Goal: Transaction & Acquisition: Purchase product/service

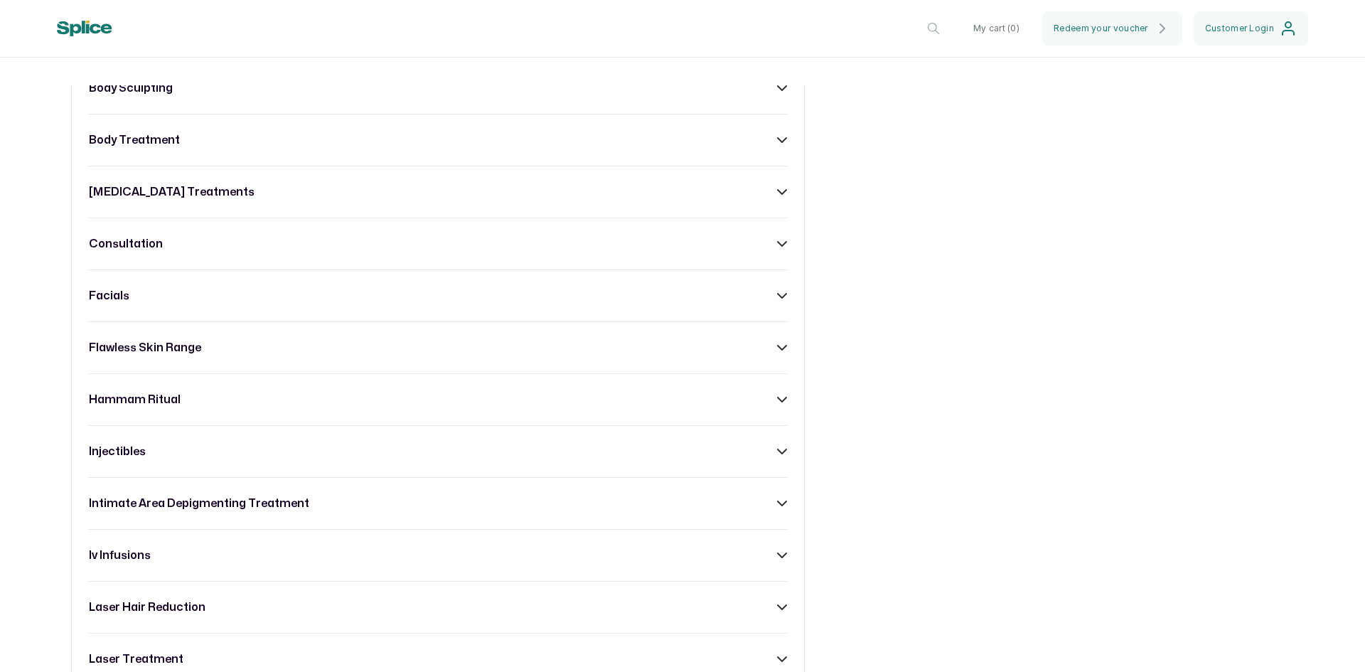
scroll to position [782, 0]
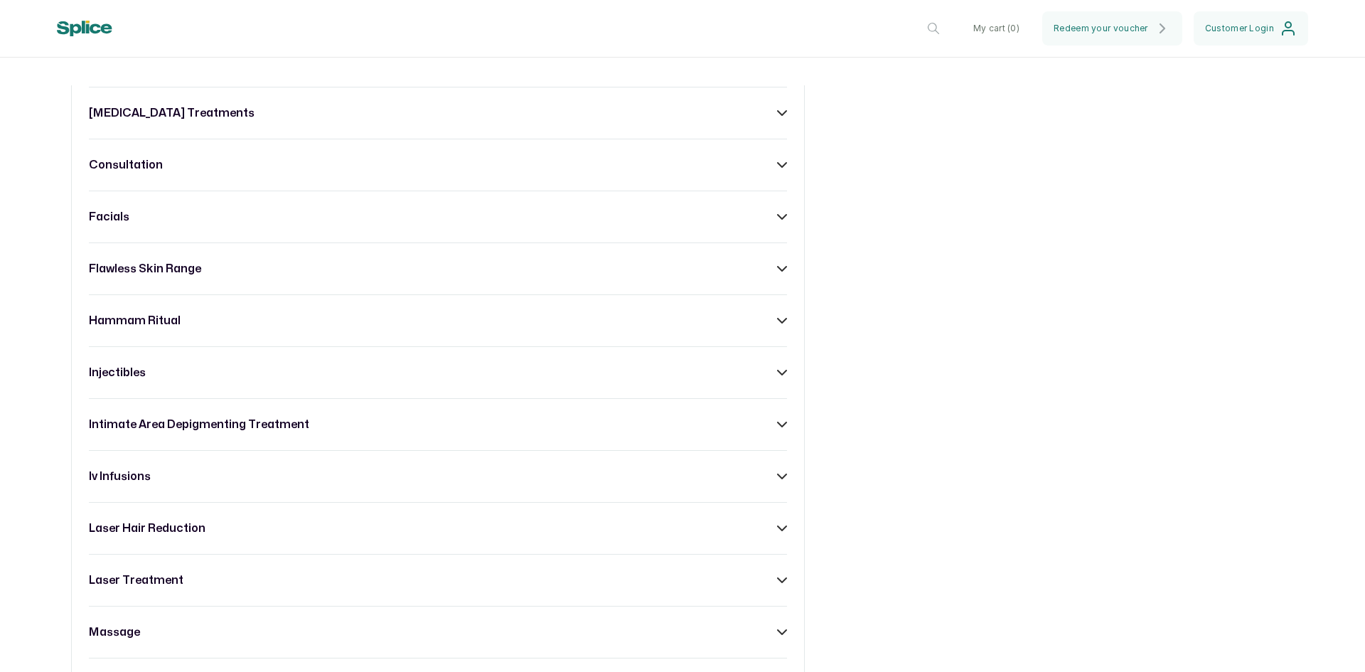
click at [777, 326] on icon at bounding box center [782, 321] width 10 height 10
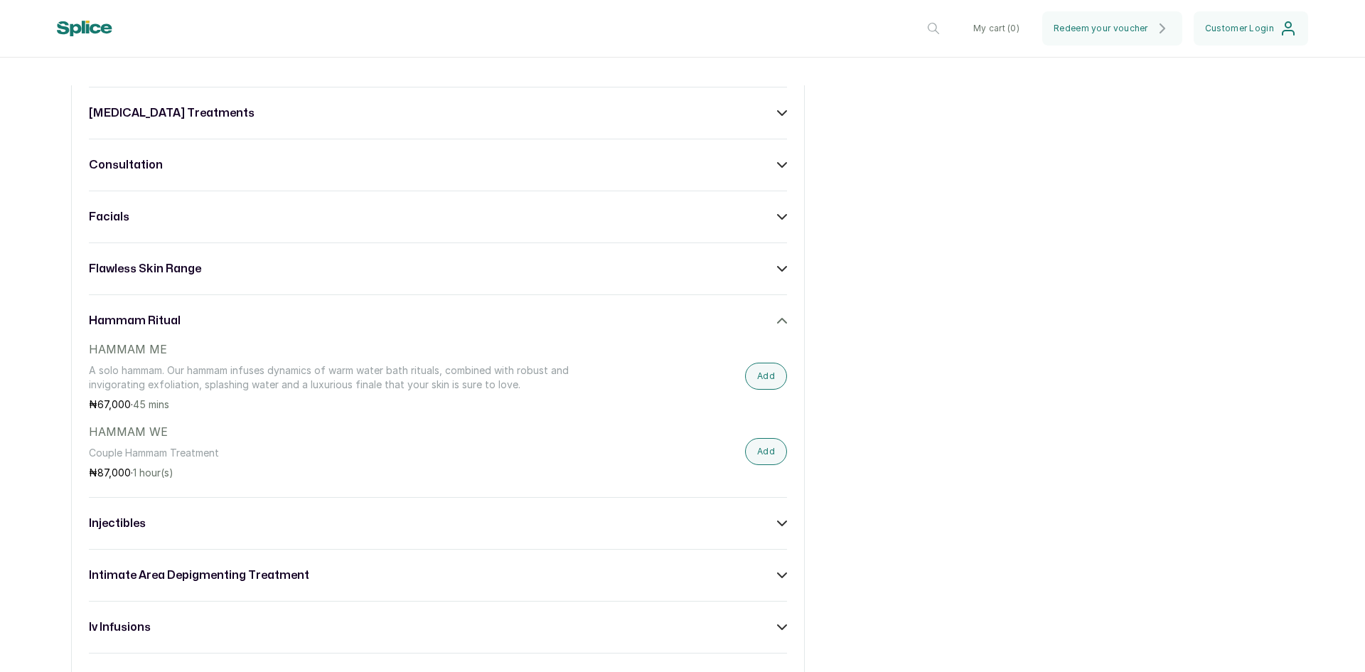
click at [777, 580] on icon at bounding box center [782, 575] width 10 height 10
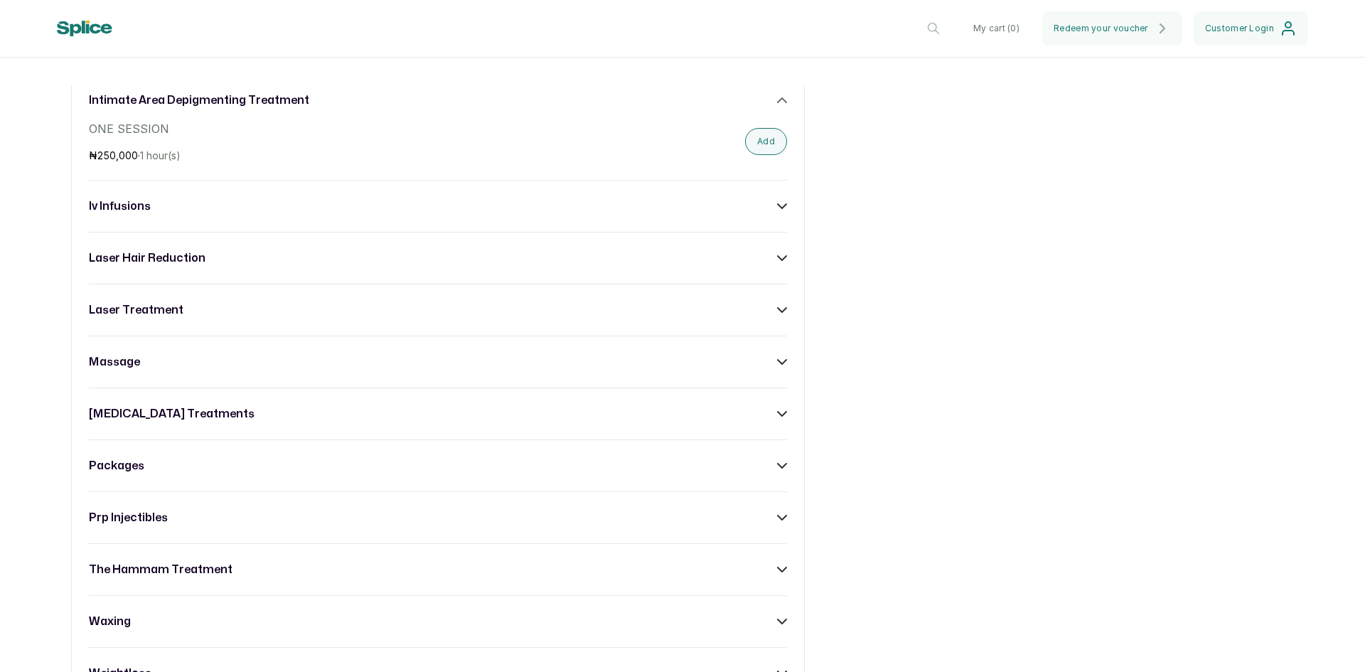
scroll to position [1280, 0]
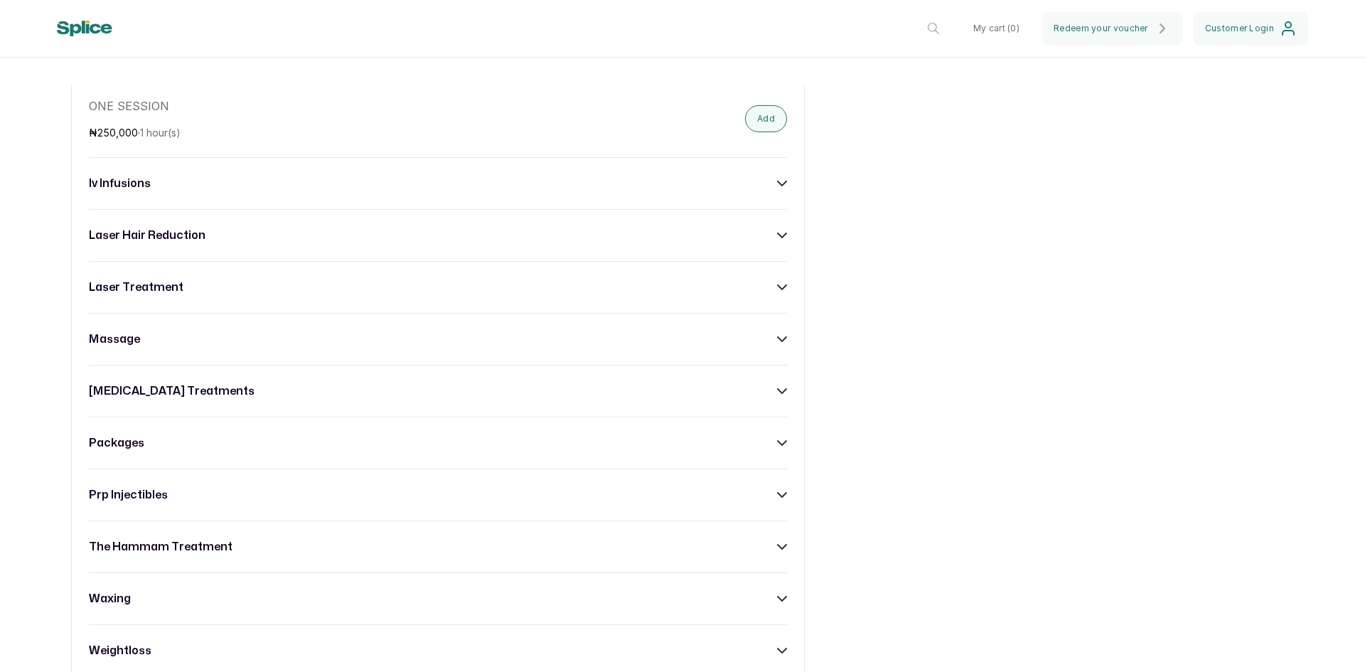
click at [777, 448] on icon at bounding box center [782, 443] width 10 height 10
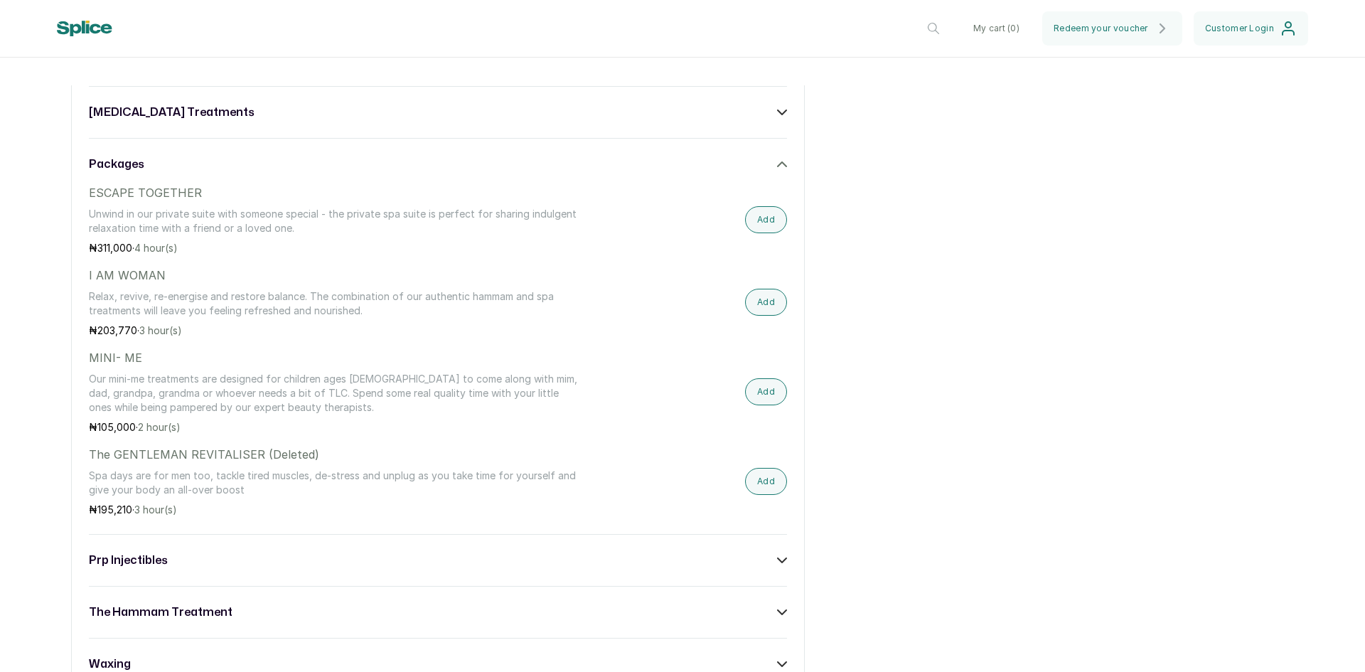
scroll to position [1564, 0]
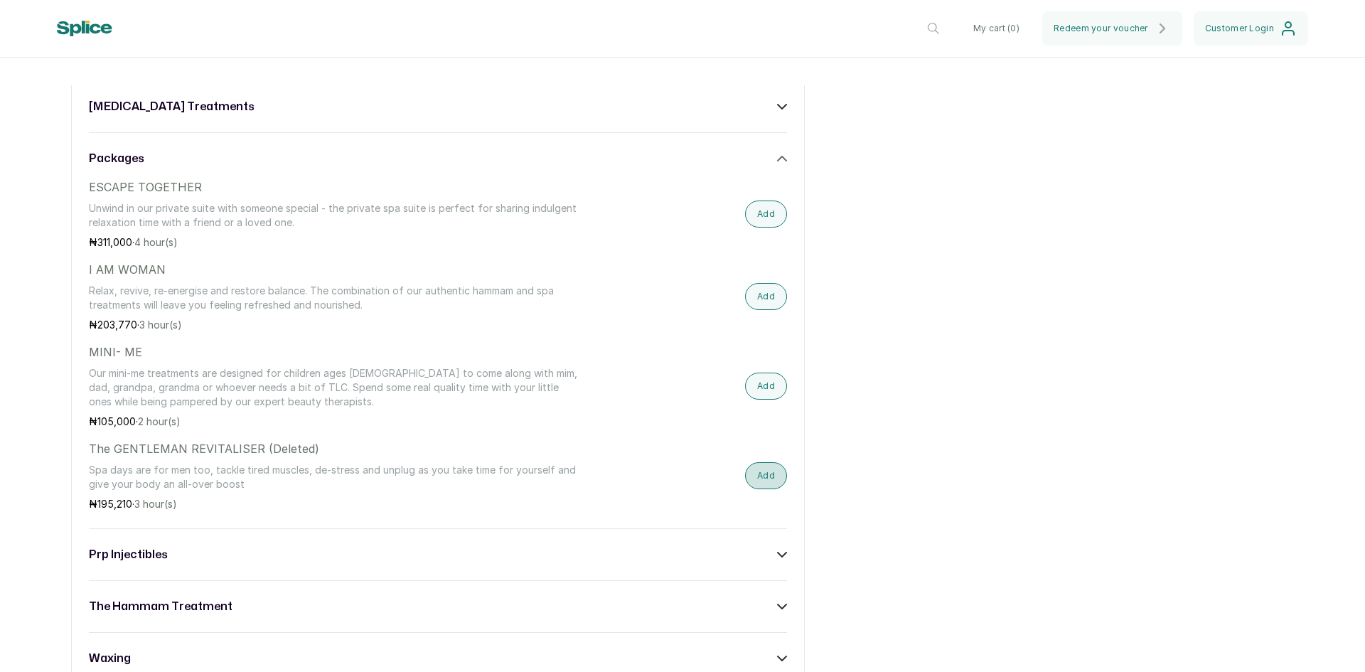
click at [767, 485] on button "Add" at bounding box center [766, 475] width 42 height 27
click at [1010, 28] on button "My cart ( 1 )" at bounding box center [997, 28] width 67 height 34
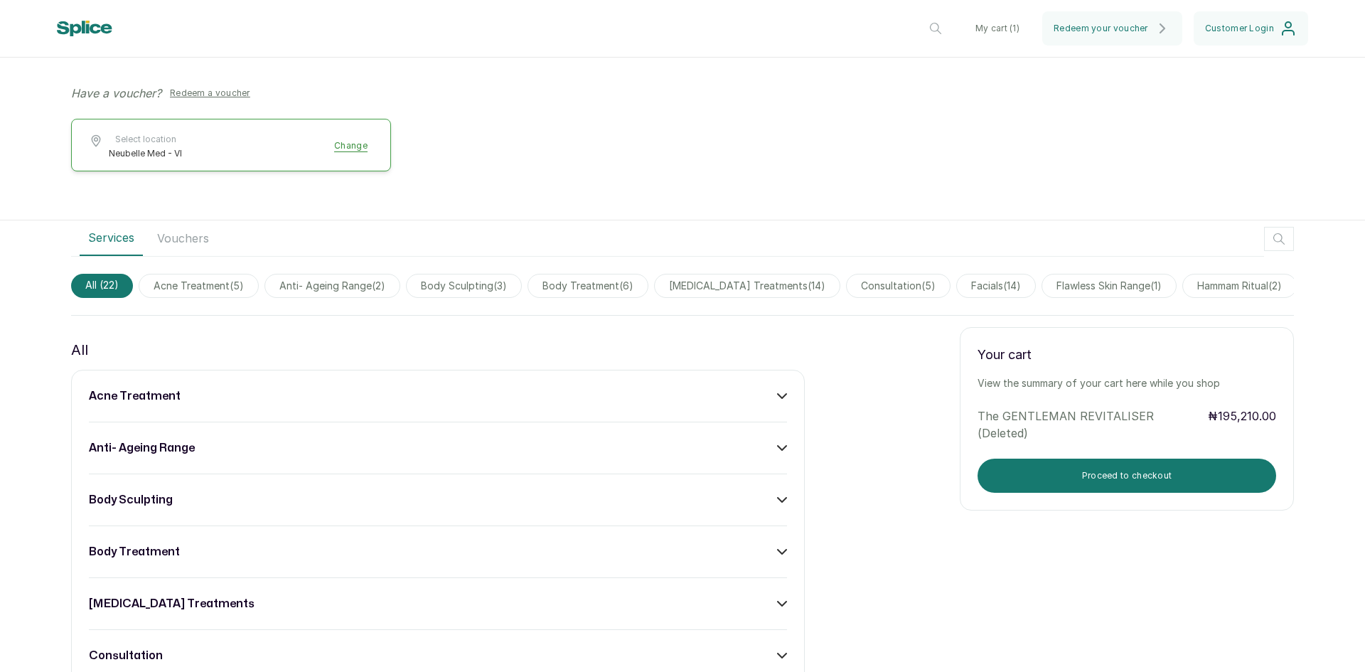
scroll to position [284, 0]
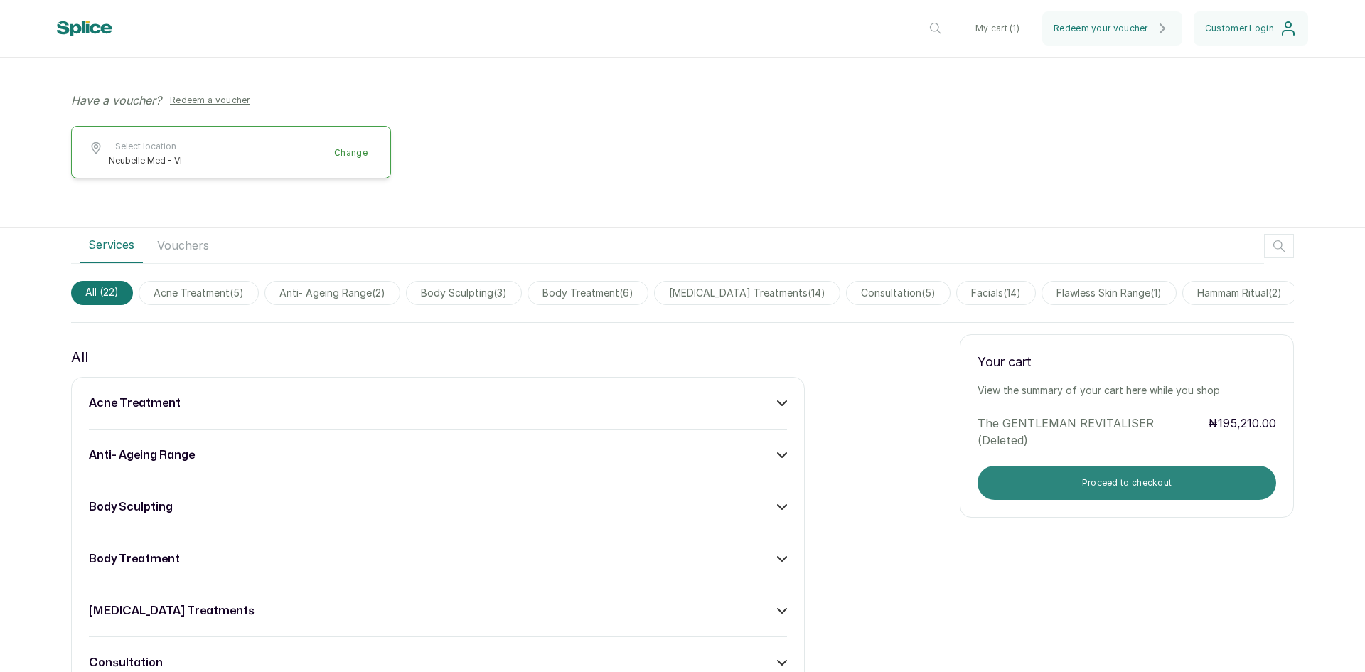
click at [1141, 491] on button "Proceed to checkout" at bounding box center [1127, 483] width 299 height 34
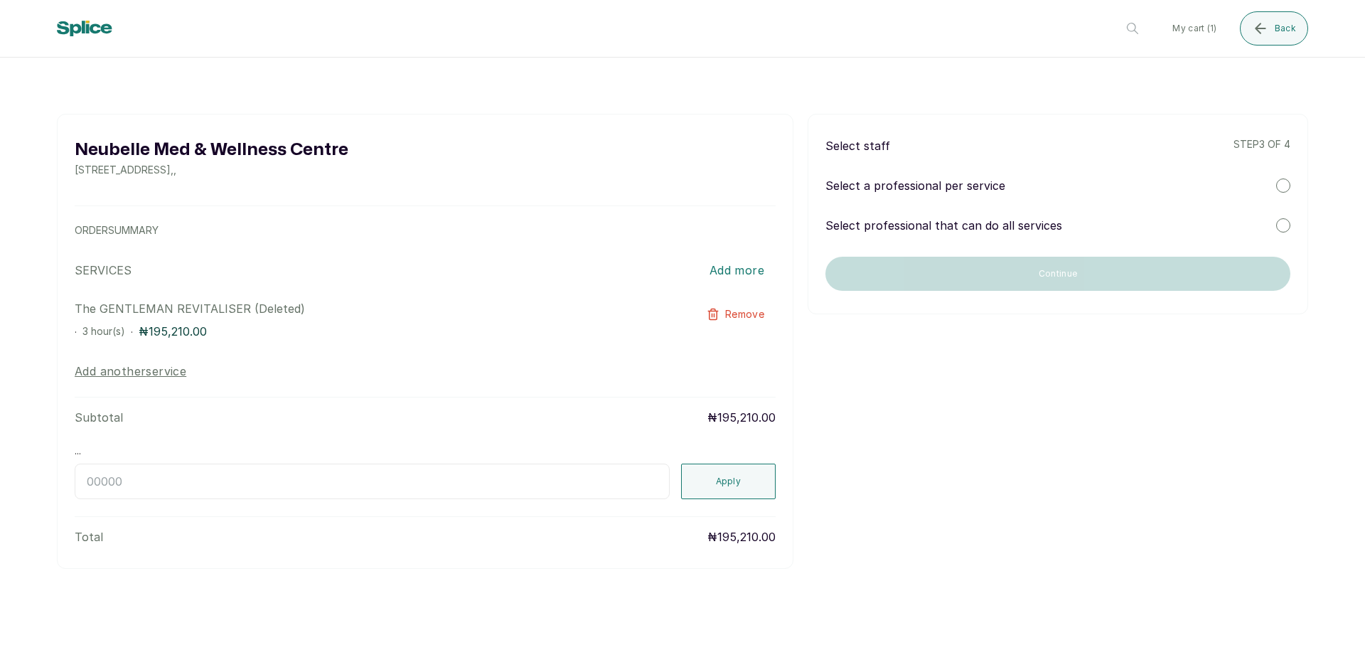
scroll to position [0, 0]
click at [1283, 183] on div at bounding box center [1283, 185] width 14 height 14
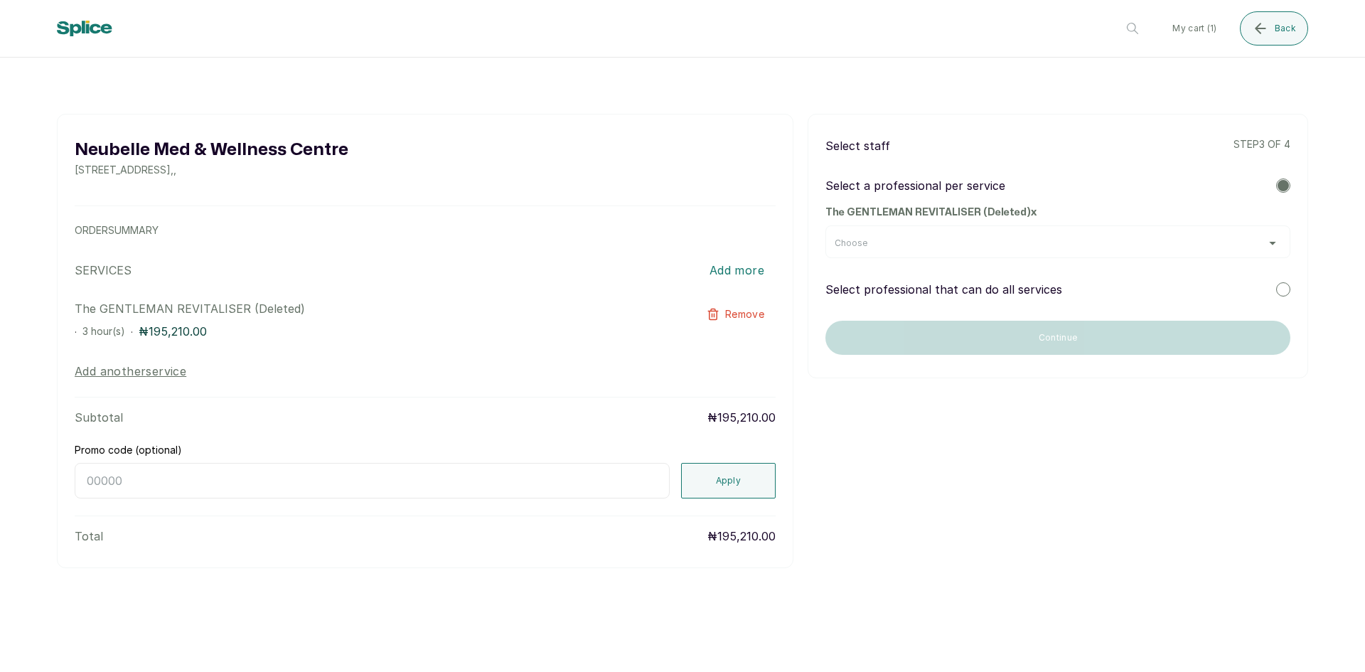
click at [1271, 243] on div "Choose" at bounding box center [1058, 242] width 447 height 11
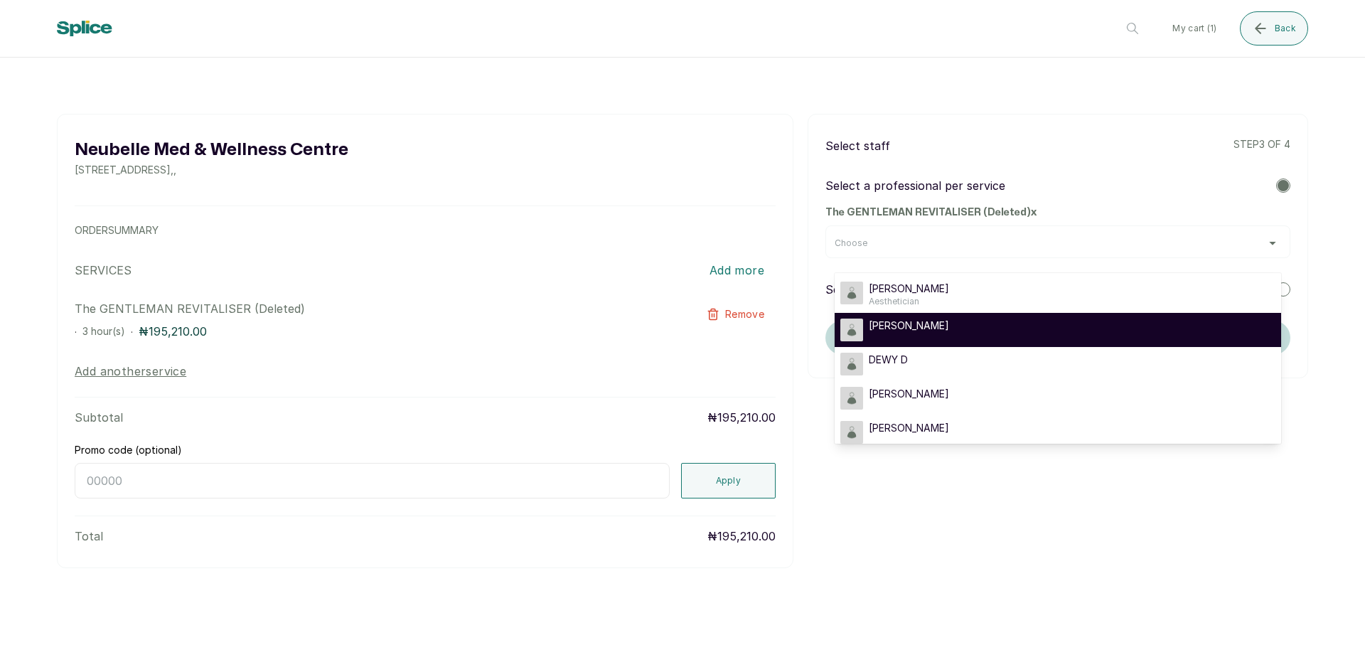
scroll to position [82, 0]
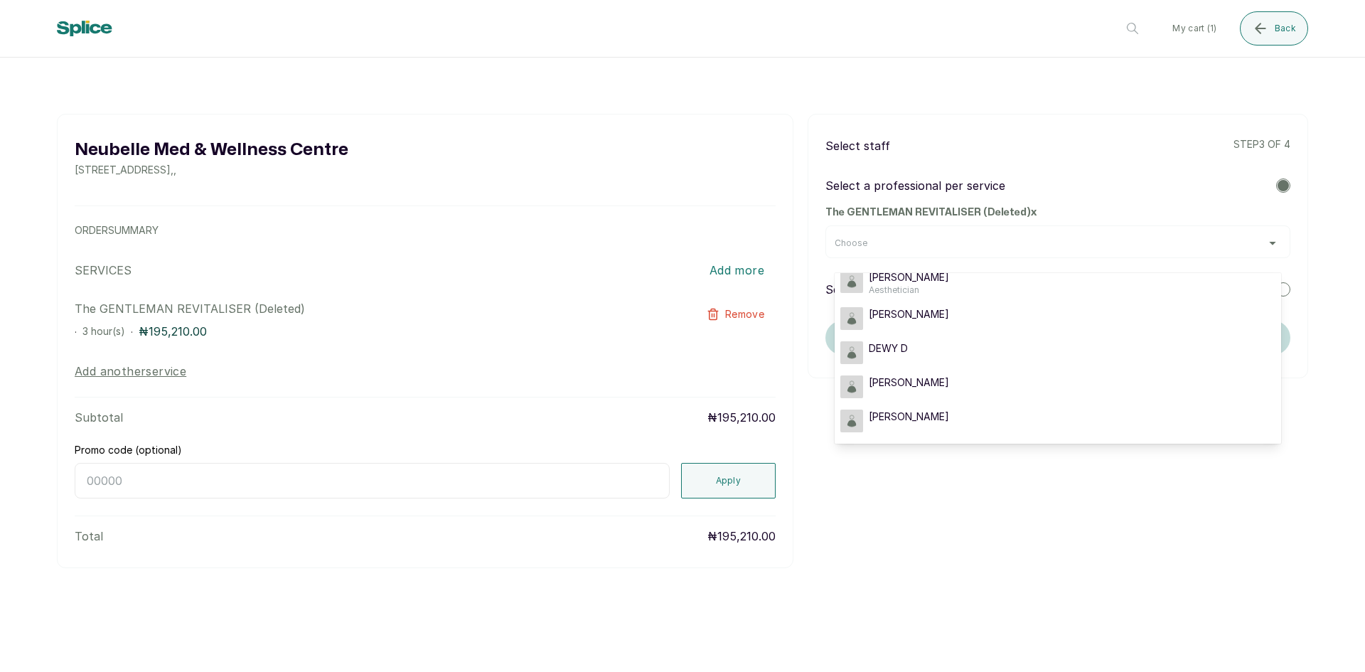
click at [1285, 186] on div at bounding box center [1283, 185] width 11 height 11
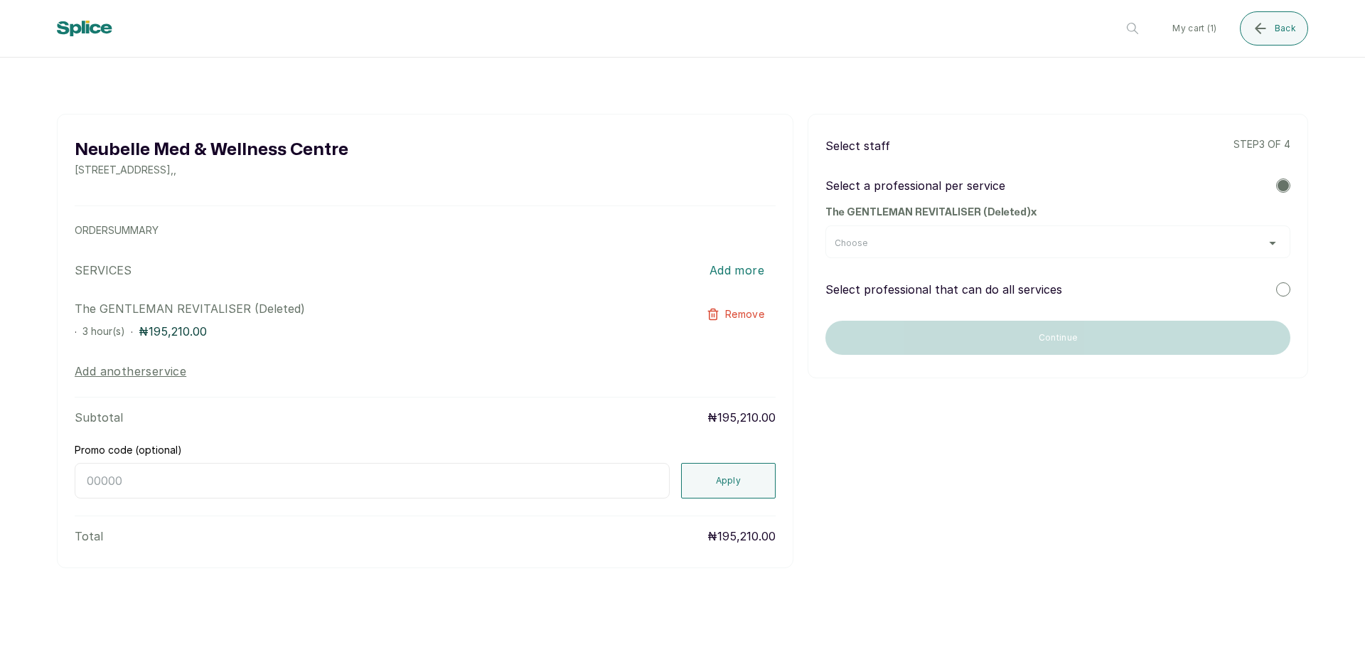
click at [1285, 287] on div at bounding box center [1283, 289] width 14 height 14
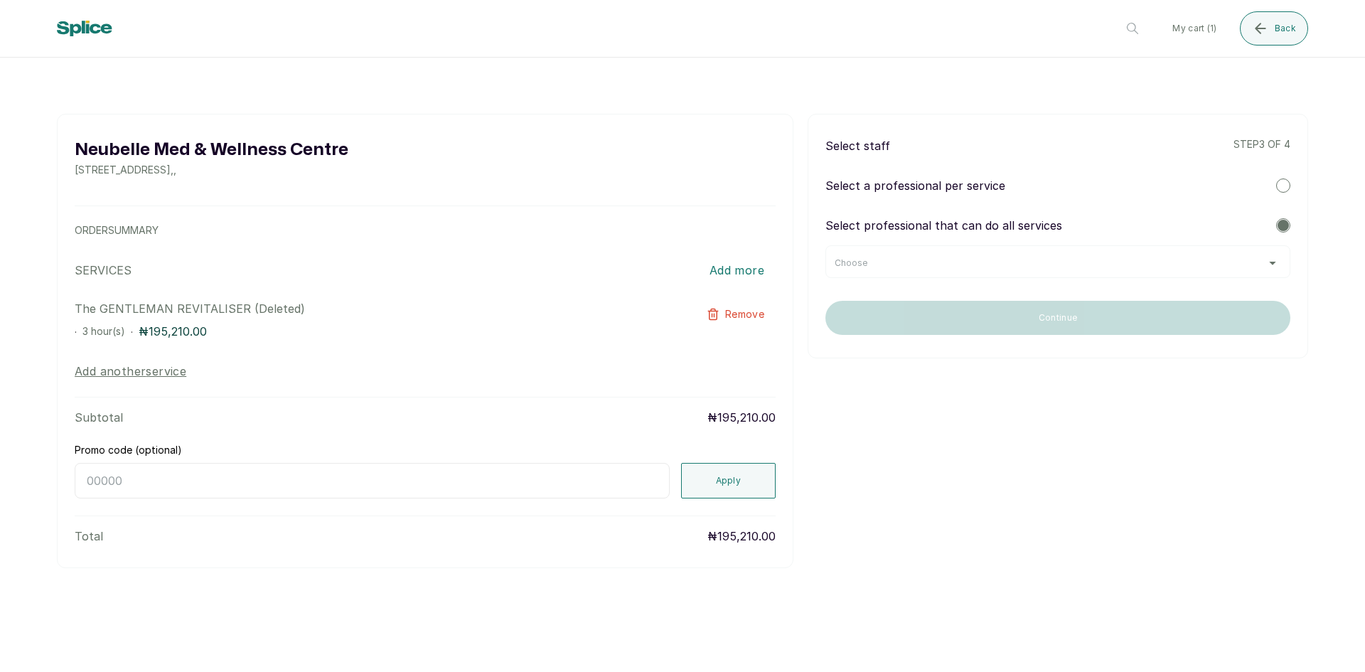
click at [1274, 265] on div "Choose" at bounding box center [1058, 262] width 447 height 11
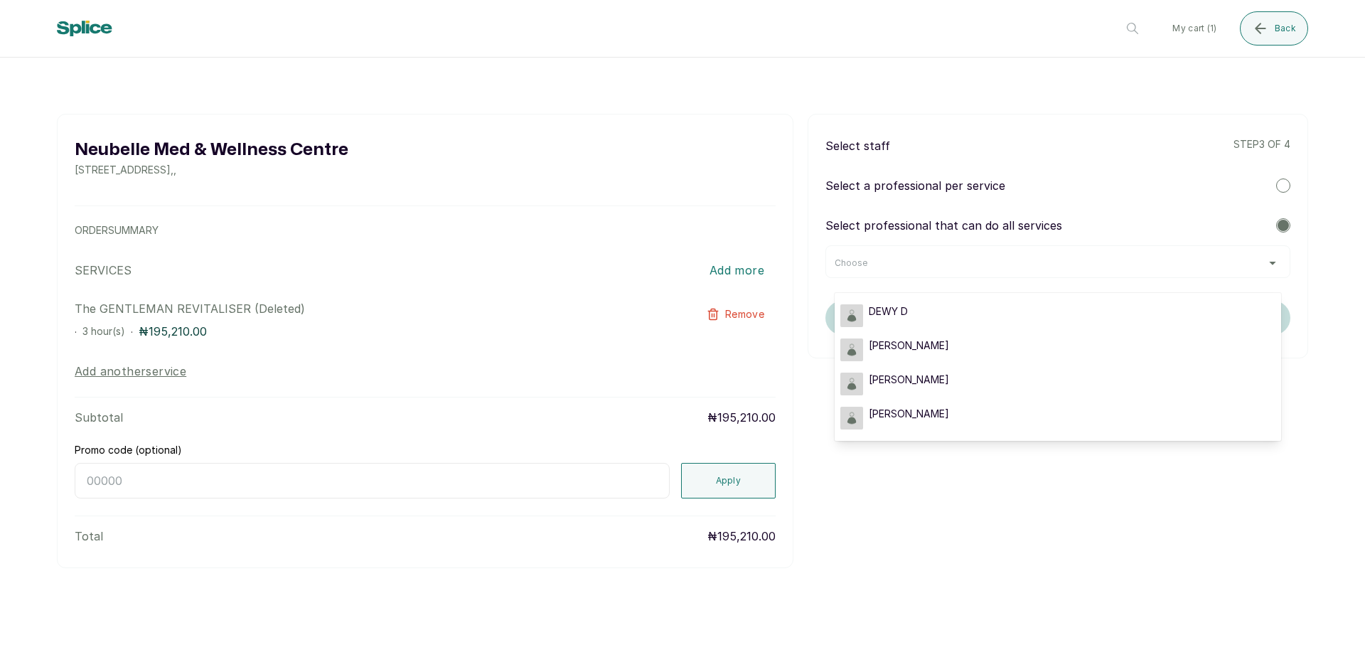
click at [1286, 186] on div at bounding box center [1283, 185] width 14 height 14
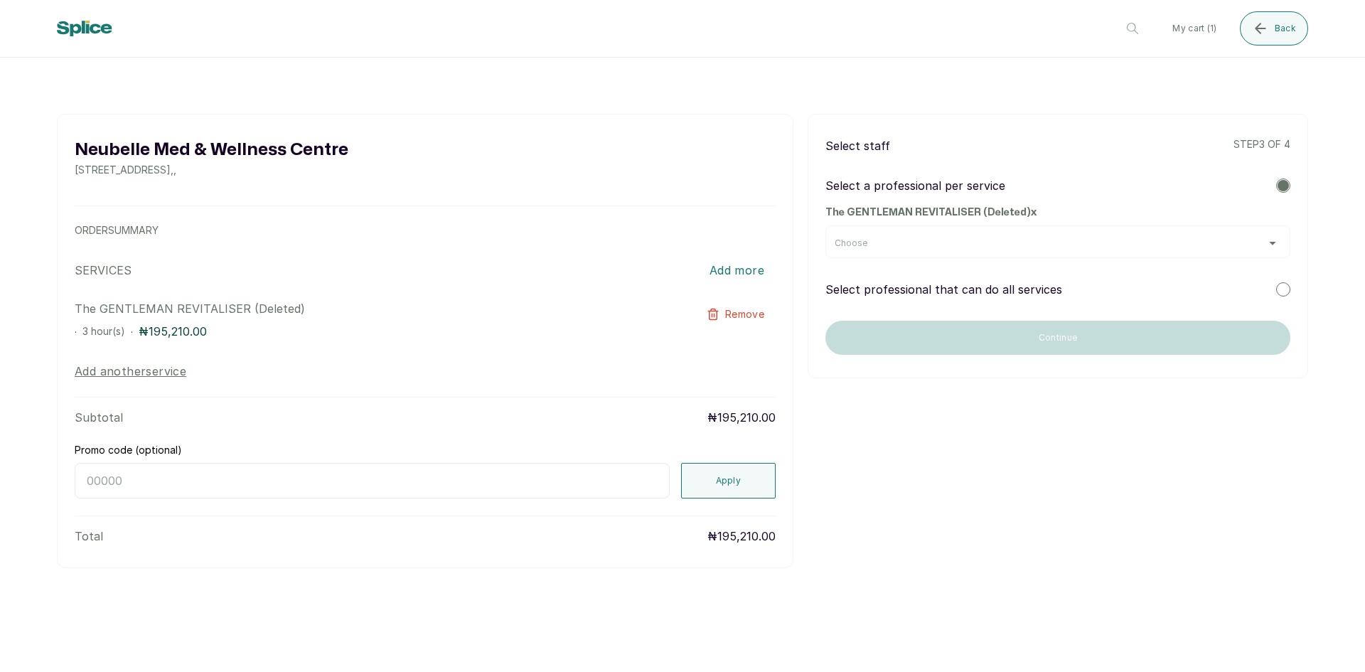
click at [1275, 242] on div "Choose" at bounding box center [1058, 242] width 447 height 11
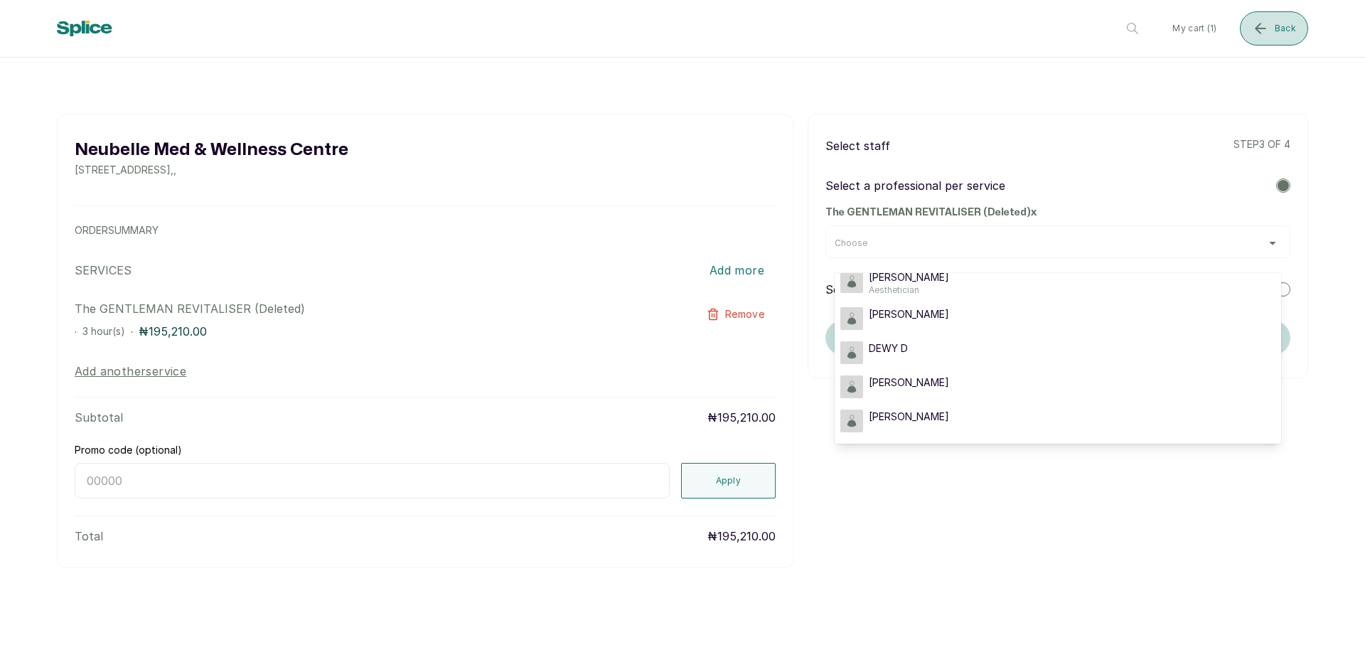
click at [1264, 26] on icon "submit" at bounding box center [1260, 28] width 17 height 17
